Goal: Navigation & Orientation: Go to known website

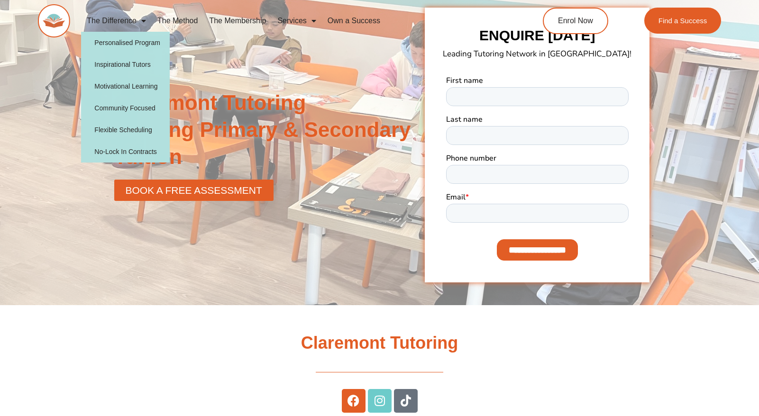
click at [45, 16] on img at bounding box center [54, 20] width 32 height 33
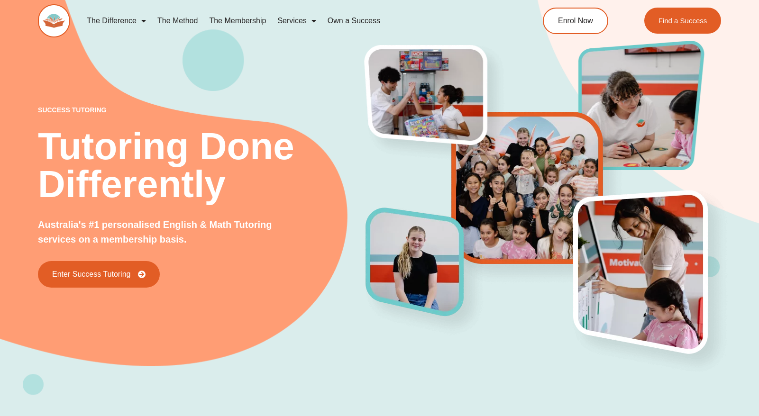
click at [249, 17] on link "The Membership" at bounding box center [237, 21] width 68 height 22
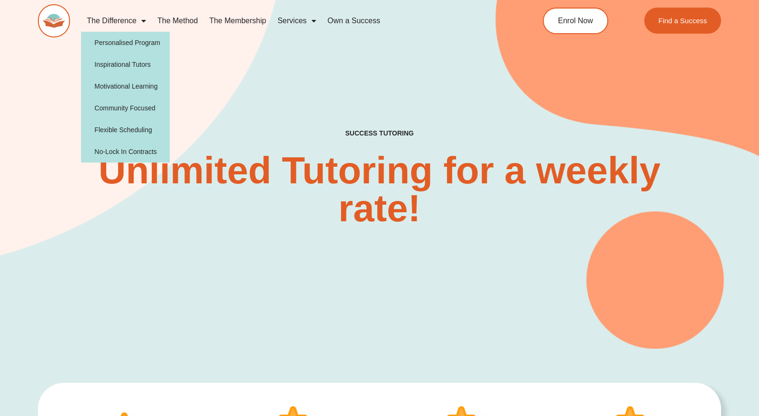
click at [52, 23] on img at bounding box center [54, 20] width 32 height 33
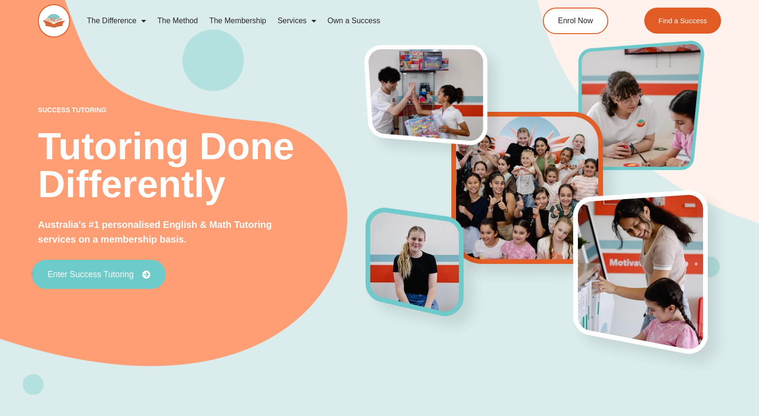
click at [130, 270] on span "Enter Success Tutoring" at bounding box center [90, 274] width 86 height 9
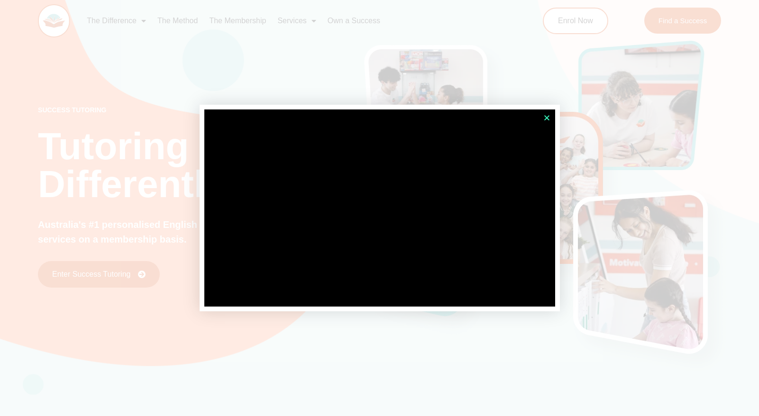
click at [546, 114] on icon "Close" at bounding box center [546, 117] width 7 height 7
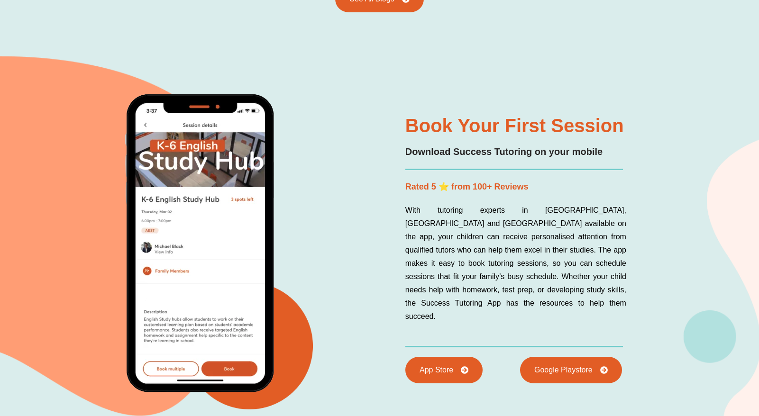
scroll to position [2244, 0]
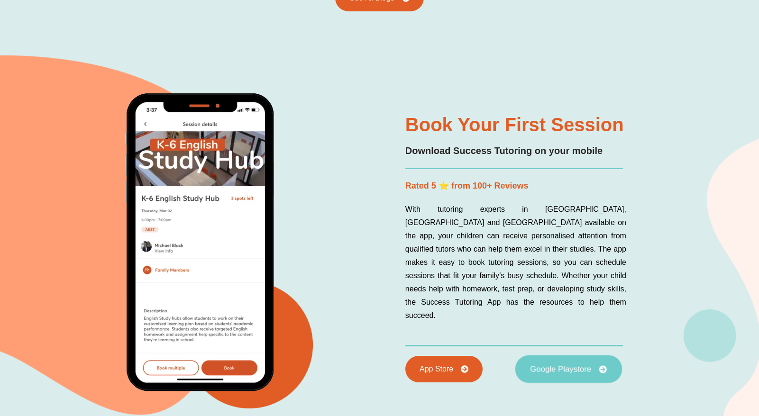
click at [594, 370] on link "Google Playstore" at bounding box center [568, 369] width 107 height 28
